Goal: Use online tool/utility: Utilize a website feature to perform a specific function

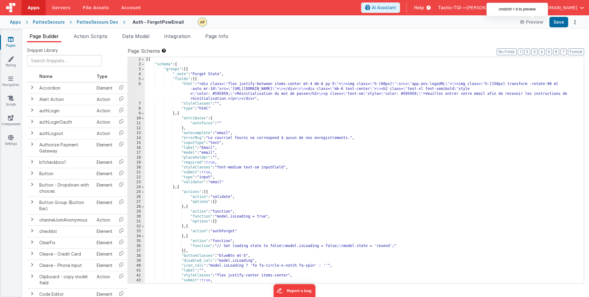
click at [251, 158] on div "[{ "schema" : { "groups" : [{ "_note" : "Forget State" , "fields" : [{ "html" :…" at bounding box center [362, 175] width 434 height 236
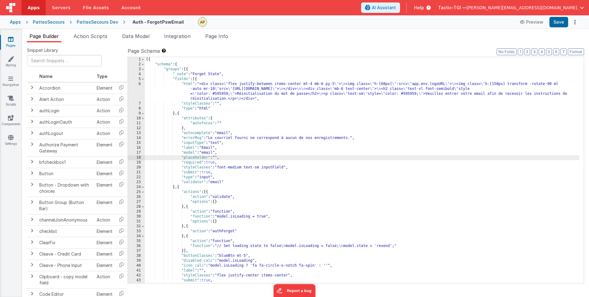
click at [284, 140] on div "[{ "schema" : { "groups" : [{ "_note" : "Forget State" , "fields" : [{ "html" :…" at bounding box center [362, 175] width 434 height 236
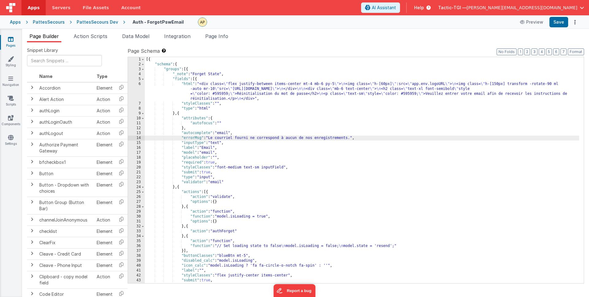
click at [282, 150] on div "[{ "schema" : { "groups" : [{ "_note" : "Forget State" , "fields" : [{ "html" :…" at bounding box center [362, 175] width 434 height 236
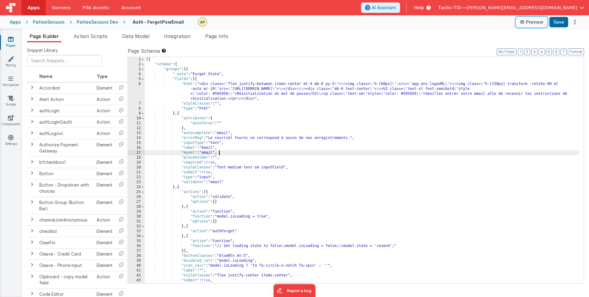
click at [539, 25] on button "Preview" at bounding box center [531, 22] width 31 height 10
click at [258, 184] on div "[{ "schema" : { "groups" : [{ "_note" : "Forget State" , "fields" : [{ "html" :…" at bounding box center [362, 175] width 434 height 236
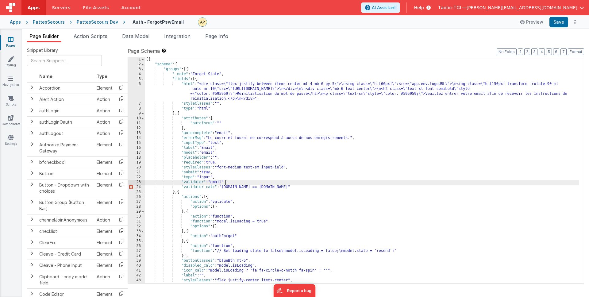
drag, startPoint x: 230, startPoint y: 181, endPoint x: 239, endPoint y: 184, distance: 9.1
click at [231, 181] on div "[{ "schema" : { "groups" : [{ "_note" : "Forget State" , "fields" : [{ "html" :…" at bounding box center [362, 175] width 434 height 236
click at [357, 188] on div "[{ "schema" : { "groups" : [{ "_note" : "Forget State" , "fields" : [{ "html" :…" at bounding box center [362, 175] width 434 height 236
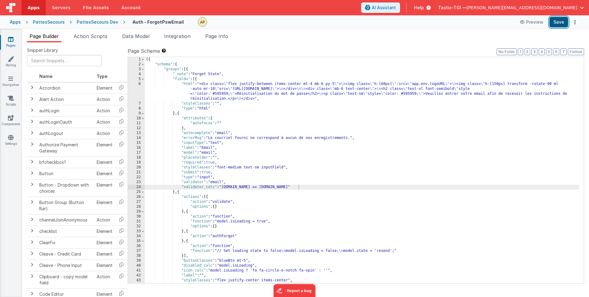
click at [558, 20] on button "Save" at bounding box center [558, 22] width 19 height 10
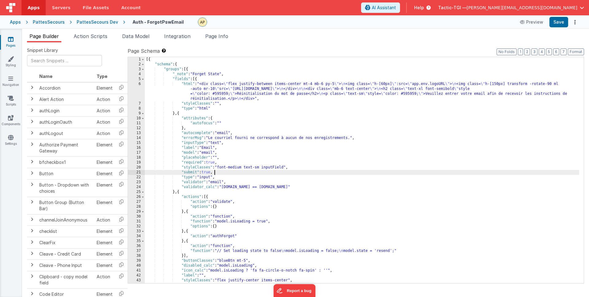
click at [325, 170] on div "[{ "schema" : { "groups" : [{ "_note" : "Forget State" , "fields" : [{ "html" :…" at bounding box center [362, 175] width 434 height 236
click at [245, 183] on div "[{ "schema" : { "groups" : [{ "_note" : "Forget State" , "fields" : [{ "html" :…" at bounding box center [362, 175] width 434 height 236
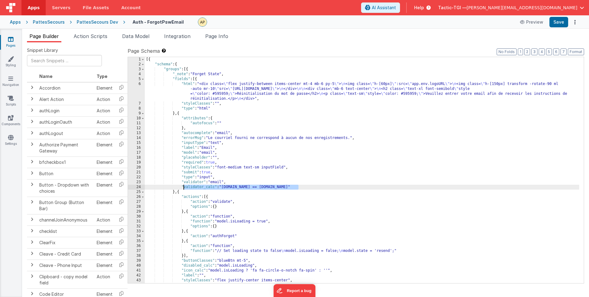
drag, startPoint x: 301, startPoint y: 187, endPoint x: 182, endPoint y: 185, distance: 119.0
click at [182, 185] on div "[{ "schema" : { "groups" : [{ "_note" : "Forget State" , "fields" : [{ "html" :…" at bounding box center [362, 175] width 434 height 236
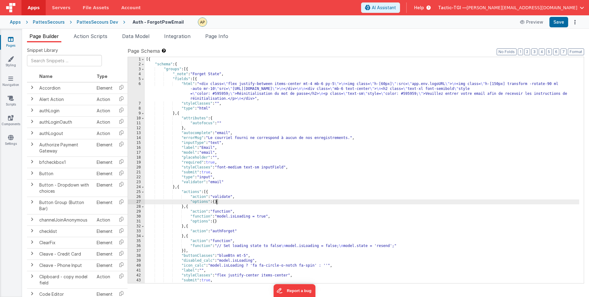
click at [217, 201] on div "[{ "schema" : { "groups" : [{ "_note" : "Forget State" , "fields" : [{ "html" :…" at bounding box center [362, 175] width 434 height 236
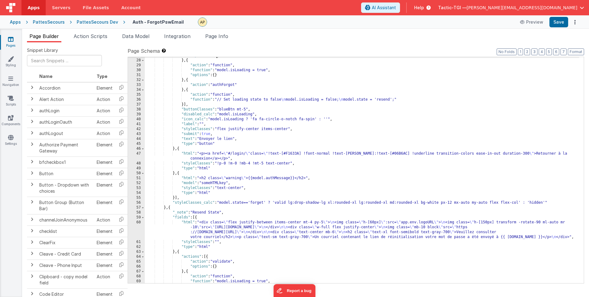
scroll to position [146, 0]
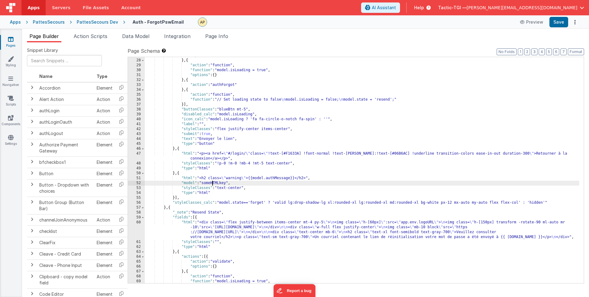
click at [212, 185] on div ""options" : { } } , { "action" : "function" , "function" : "model.isLoading = t…" at bounding box center [362, 171] width 434 height 236
click at [215, 191] on div ""options" : { } } , { "action" : "function" , "function" : "model.isLoading = t…" at bounding box center [362, 171] width 434 height 236
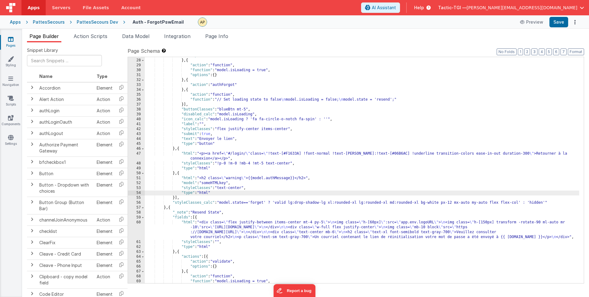
click at [194, 196] on div ""options" : { } } , { "action" : "function" , "function" : "model.isLoading = t…" at bounding box center [362, 171] width 434 height 236
click at [176, 198] on div ""options" : { } } , { "action" : "function" , "function" : "model.isLoading = t…" at bounding box center [362, 171] width 434 height 236
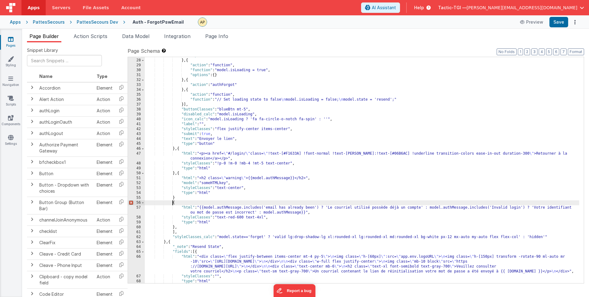
click at [173, 204] on div ""options" : { } } , { "action" : "function" , "function" : "model.isLoading = t…" at bounding box center [362, 171] width 434 height 236
click at [184, 195] on div ""options" : { } } , { "action" : "function" , "function" : "model.isLoading = t…" at bounding box center [362, 171] width 434 height 236
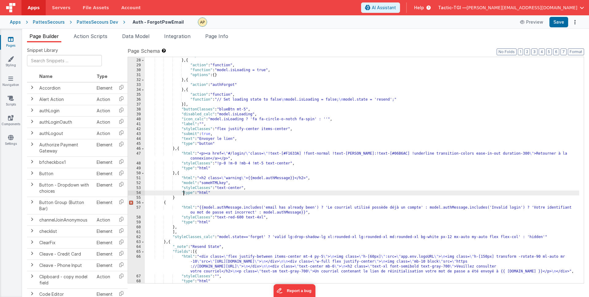
click at [180, 199] on div ""options" : { } } , { "action" : "function" , "function" : "model.isLoading = t…" at bounding box center [362, 171] width 434 height 236
click at [176, 205] on div ""options" : { } } , { "action" : "function" , "function" : "model.isLoading = t…" at bounding box center [362, 171] width 434 height 236
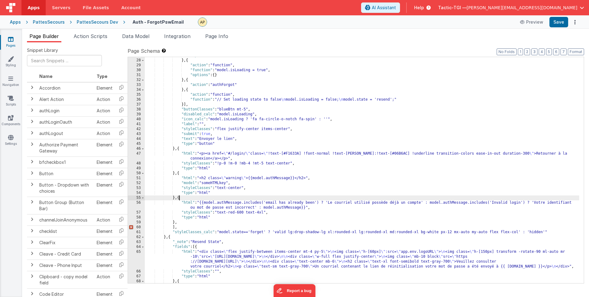
click at [178, 224] on div ""options" : { } } , { "action" : "function" , "function" : "model.isLoading = t…" at bounding box center [362, 171] width 434 height 236
drag, startPoint x: 431, startPoint y: 203, endPoint x: 574, endPoint y: 204, distance: 142.6
click at [574, 204] on div ""options" : { } } , { "action" : "function" , "function" : "model.isLoading = t…" at bounding box center [362, 171] width 434 height 236
click at [374, 221] on div ""options" : { } } , { "action" : "function" , "function" : "model.isLoading = t…" at bounding box center [362, 171] width 434 height 236
click at [559, 24] on button "Save" at bounding box center [558, 22] width 19 height 10
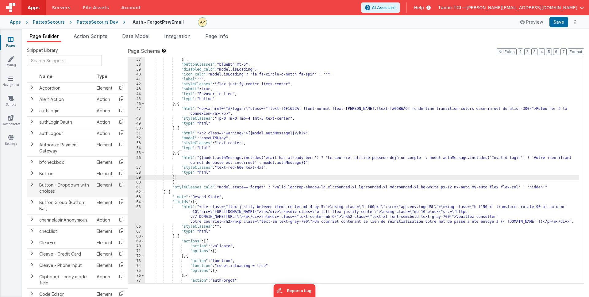
scroll to position [191, 0]
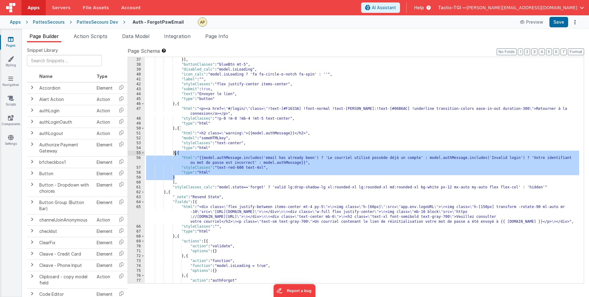
drag, startPoint x: 175, startPoint y: 178, endPoint x: 175, endPoint y: 153, distance: 24.8
click at [175, 153] on div ""function" : "// Set loading state to false \n model.isLoading = false; \n mode…" at bounding box center [362, 170] width 434 height 236
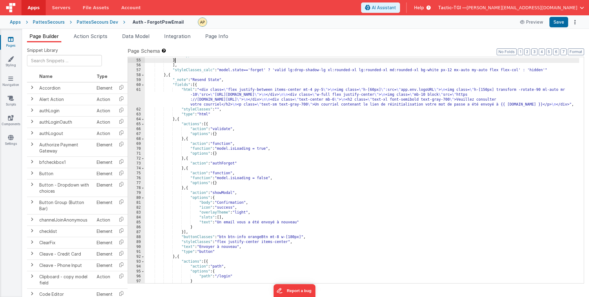
scroll to position [284, 0]
click at [189, 140] on div ""type" : "html" } ] , "styleClasses_calc" : "model.state=='forget' ? 'valid lg:…" at bounding box center [362, 171] width 434 height 236
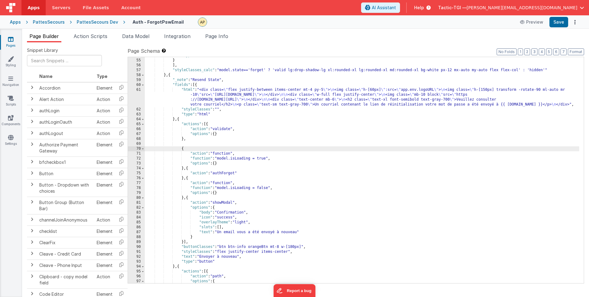
click at [196, 136] on div ""type" : "html" } ] , "styleClasses_calc" : "model.state=='forget' ? 'valid lg:…" at bounding box center [362, 171] width 434 height 236
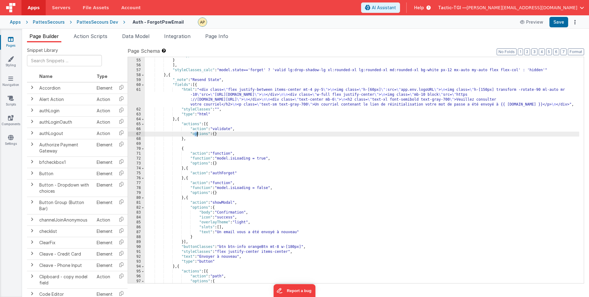
click at [191, 139] on div ""type" : "html" } ] , "styleClasses_calc" : "model.state=='forget' ? 'valid lg:…" at bounding box center [362, 171] width 434 height 236
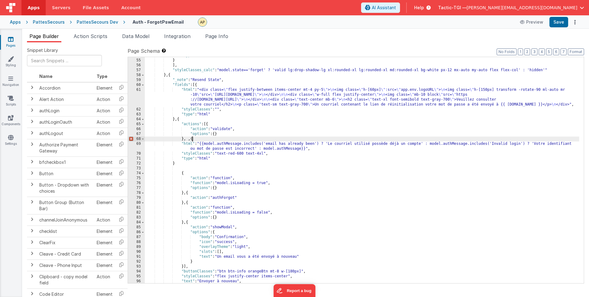
click at [193, 138] on div ""type" : "html" } ] , "styleClasses_calc" : "model.state=='forget' ? 'valid lg:…" at bounding box center [362, 171] width 434 height 236
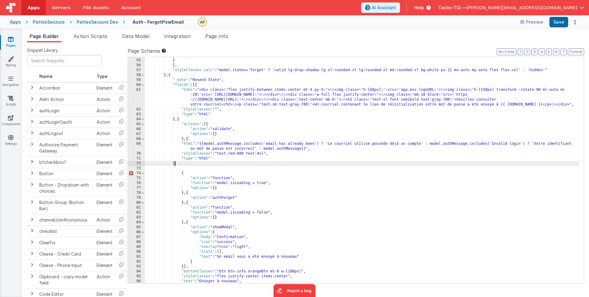
click at [174, 163] on div ""type" : "html" } ] , "styleClasses_calc" : "model.state=='forget' ? 'valid lg:…" at bounding box center [362, 171] width 434 height 236
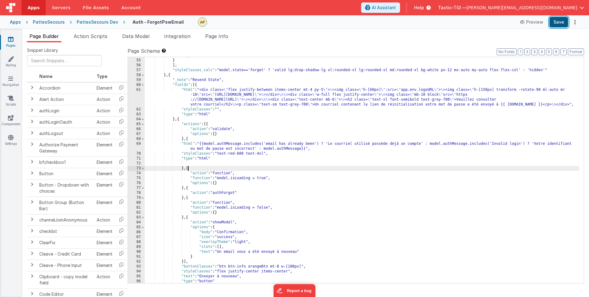
click at [561, 24] on button "Save" at bounding box center [558, 22] width 19 height 10
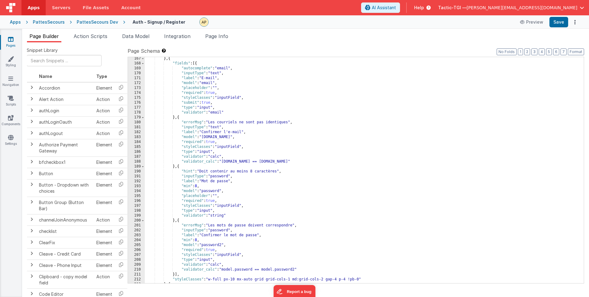
scroll to position [816, 0]
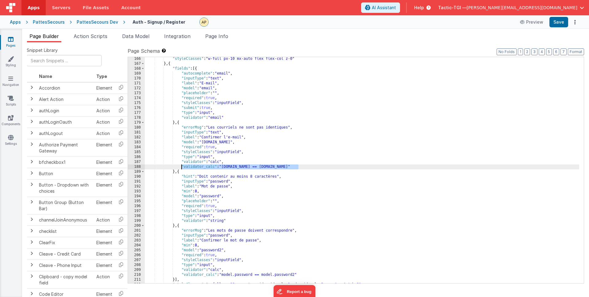
drag, startPoint x: 298, startPoint y: 166, endPoint x: 181, endPoint y: 169, distance: 117.5
click at [181, 169] on div ""styleClasses" : "w-full px-10 mx-auto flex flex-col z-0" } , { "fields" : [{ "…" at bounding box center [362, 174] width 434 height 236
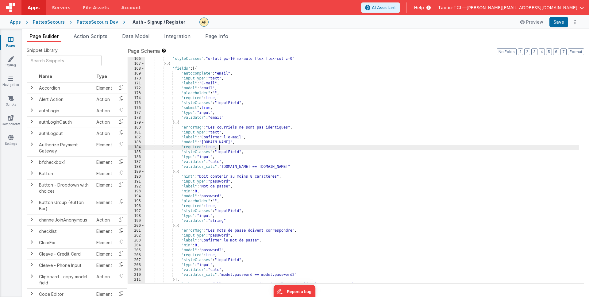
click at [336, 147] on div ""styleClasses" : "w-full px-10 mx-auto flex flex-col z-0" } , { "fields" : [{ "…" at bounding box center [362, 174] width 434 height 236
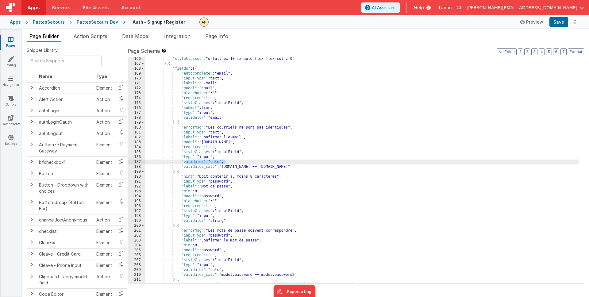
drag, startPoint x: 226, startPoint y: 162, endPoint x: 290, endPoint y: 191, distance: 70.8
click at [185, 162] on div ""styleClasses" : "w-full px-10 mx-auto flex flex-col z-0" } , { "fields" : [{ "…" at bounding box center [362, 174] width 434 height 236
click at [298, 191] on div ""styleClasses" : "w-full px-10 mx-auto flex flex-col z-0" } , { "fields" : [{ "…" at bounding box center [362, 174] width 434 height 236
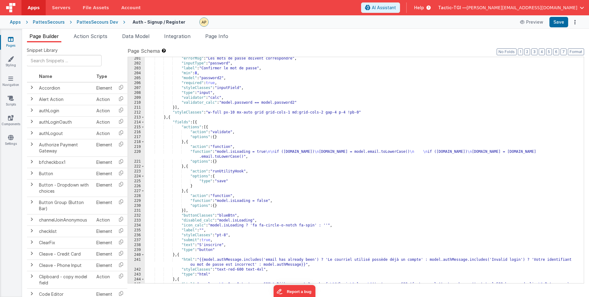
scroll to position [1030, 0]
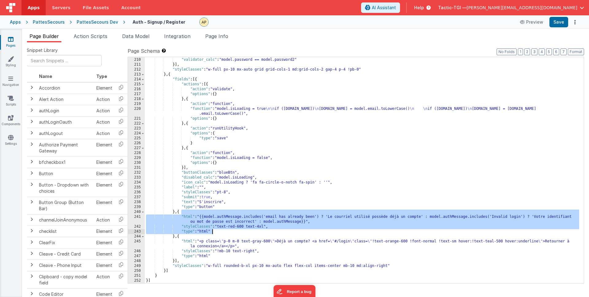
drag, startPoint x: 181, startPoint y: 213, endPoint x: 218, endPoint y: 231, distance: 40.6
click at [218, 231] on div ""validator" : "calc" , "validator_calc" : "model.password == model.password2" }…" at bounding box center [362, 170] width 434 height 236
drag, startPoint x: 219, startPoint y: 232, endPoint x: 209, endPoint y: 230, distance: 10.0
click at [219, 232] on div ""validator" : "calc" , "validator_calc" : "model.password == model.password2" }…" at bounding box center [362, 170] width 434 height 236
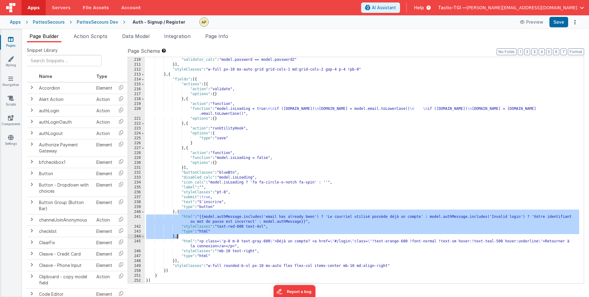
drag, startPoint x: 179, startPoint y: 213, endPoint x: 177, endPoint y: 236, distance: 23.7
click at [177, 236] on div ""validator" : "calc" , "validator_calc" : "model.password == model.password2" }…" at bounding box center [362, 170] width 434 height 236
click at [310, 215] on div ""validator" : "calc" , "validator_calc" : "model.password == model.password2" }…" at bounding box center [362, 170] width 434 height 236
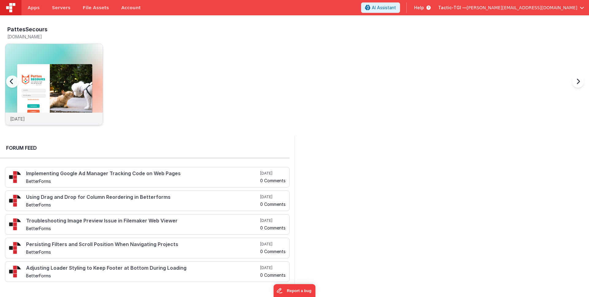
click at [58, 125] on div "[DATE]" at bounding box center [54, 119] width 98 height 12
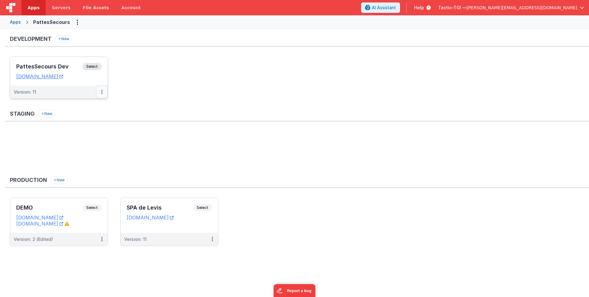
click at [104, 92] on button at bounding box center [102, 92] width 12 height 13
click at [96, 119] on link "Open Helper" at bounding box center [81, 116] width 54 height 11
